Goal: Navigation & Orientation: Find specific page/section

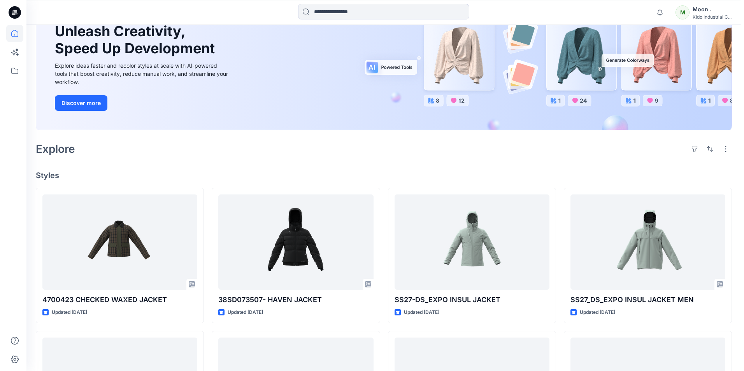
scroll to position [78, 0]
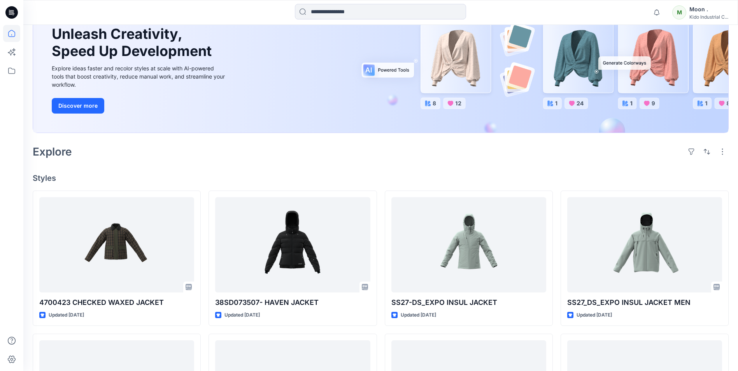
click at [702, 12] on div "Moon ." at bounding box center [708, 9] width 39 height 9
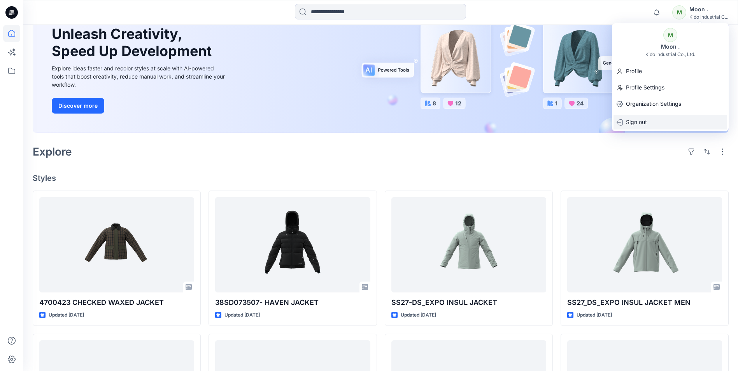
click at [648, 122] on div "Sign out" at bounding box center [670, 122] width 114 height 15
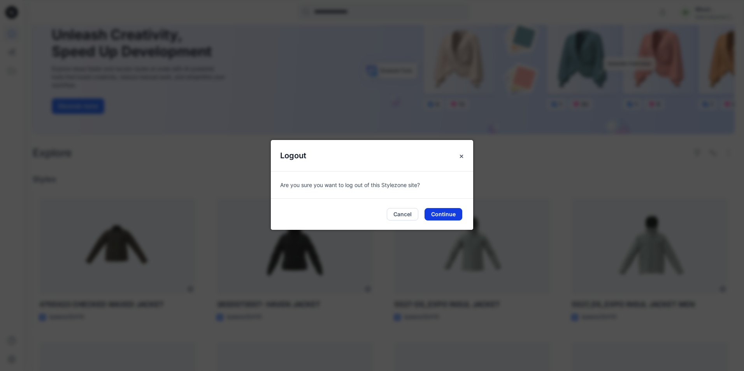
click at [441, 215] on button "Continue" at bounding box center [443, 214] width 38 height 12
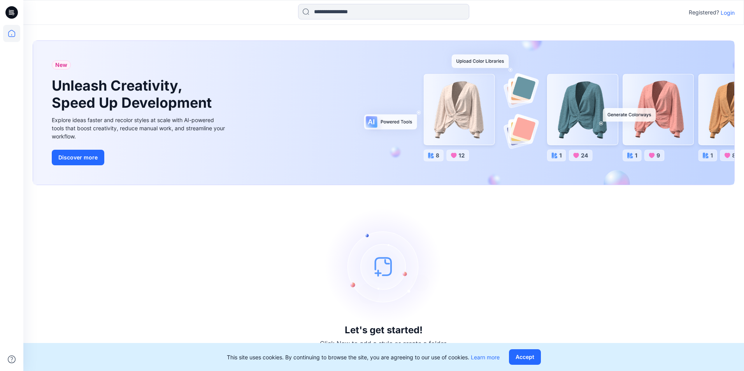
click at [728, 10] on p "Login" at bounding box center [727, 13] width 14 height 8
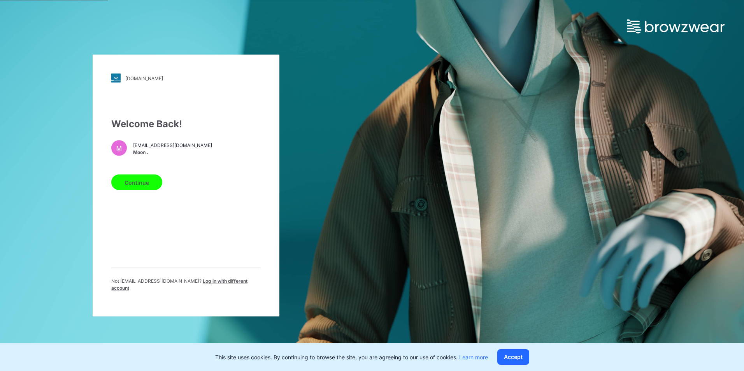
click at [199, 283] on span "Log in with different account" at bounding box center [179, 284] width 136 height 13
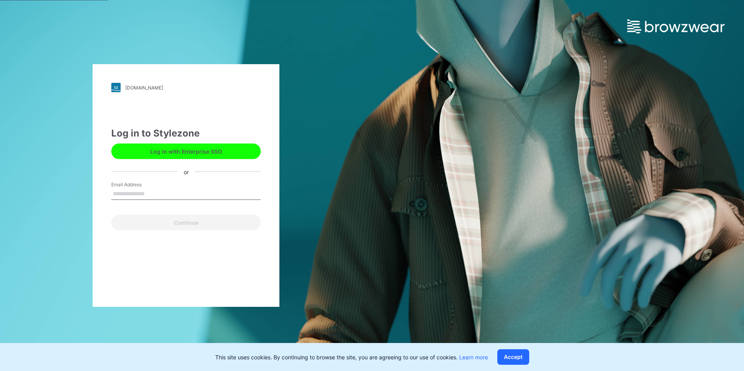
click at [172, 190] on input "Email Address" at bounding box center [185, 194] width 149 height 12
type input "**********"
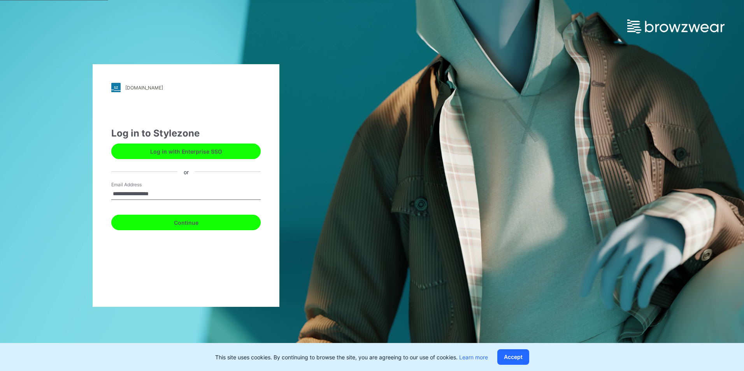
click at [164, 225] on button "Continue" at bounding box center [185, 223] width 149 height 16
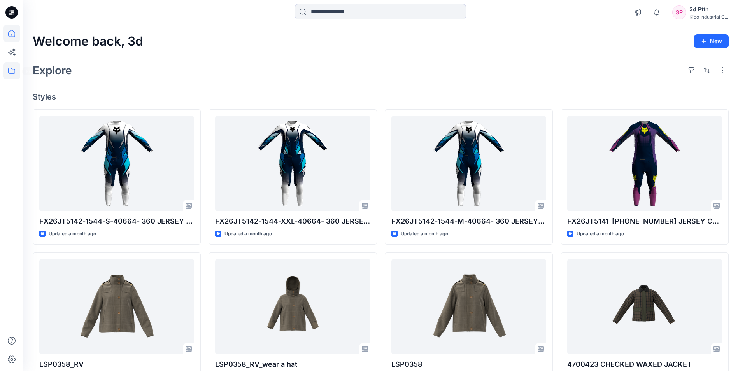
click at [11, 73] on icon at bounding box center [11, 70] width 17 height 17
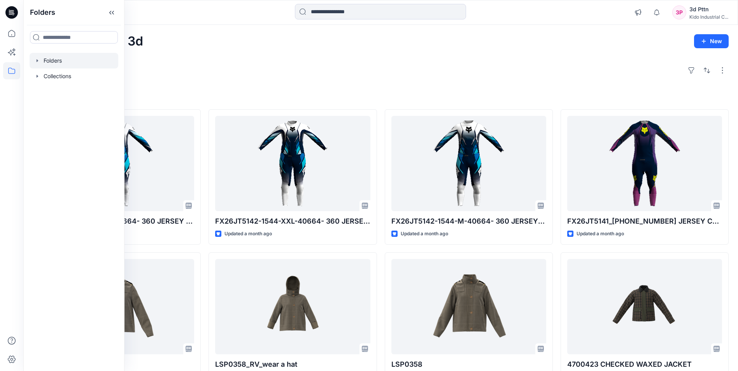
click at [68, 61] on div at bounding box center [74, 61] width 89 height 16
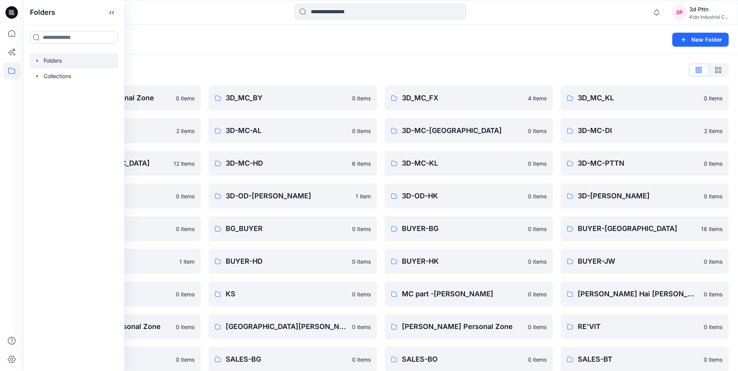
click at [361, 56] on div "Folders List 3d Team Kido's Personal Zone 0 items 3D-DOM-KC 2 items 3D-MC-FL 12…" at bounding box center [380, 299] width 715 height 490
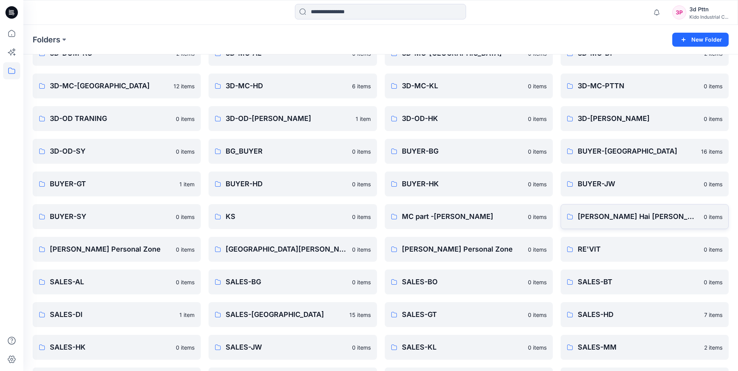
scroll to position [78, 0]
click at [603, 183] on p "BUYER-JW" at bounding box center [638, 183] width 121 height 11
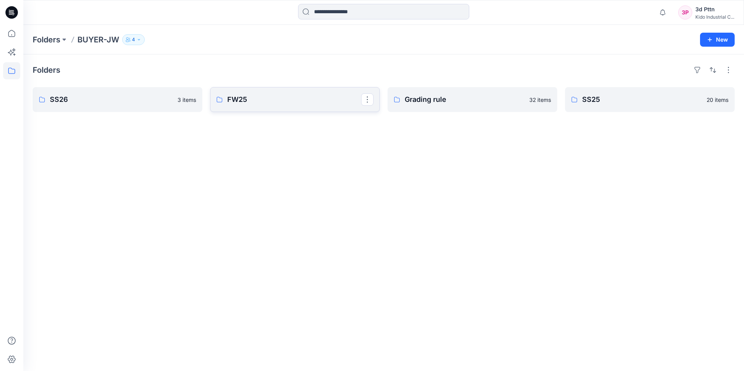
click at [298, 100] on p "FW25" at bounding box center [294, 99] width 134 height 11
